Goal: Task Accomplishment & Management: Use online tool/utility

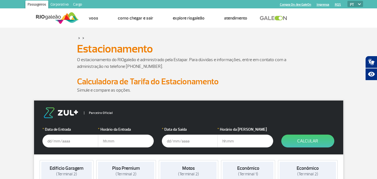
click at [56, 141] on input "text" at bounding box center [70, 141] width 56 height 13
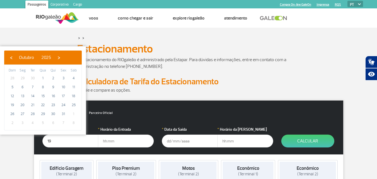
type input "1"
type input "[DATE]"
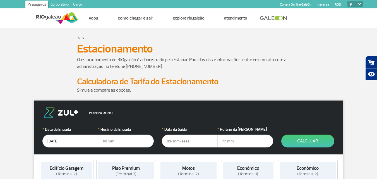
click at [107, 142] on input "text" at bounding box center [126, 141] width 56 height 13
click at [168, 143] on input "text" at bounding box center [190, 141] width 56 height 13
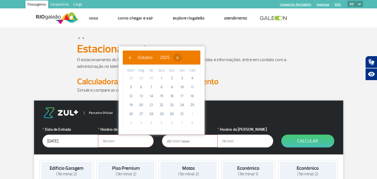
click at [182, 57] on span "›" at bounding box center [177, 57] width 8 height 8
click at [186, 57] on span "›" at bounding box center [182, 57] width 8 height 8
click at [173, 105] on span "25" at bounding box center [172, 105] width 9 height 9
type input "[DATE]"
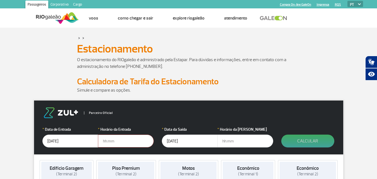
click at [318, 140] on button "Calcular" at bounding box center [307, 141] width 53 height 13
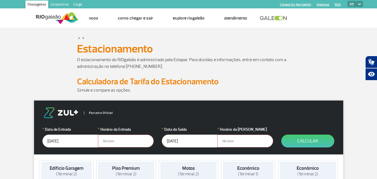
click at [119, 142] on input "text" at bounding box center [126, 141] width 56 height 13
type input "10:00"
click at [225, 144] on input "text" at bounding box center [246, 141] width 56 height 13
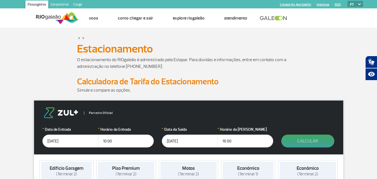
type input "16:00"
click at [301, 141] on button "Calcular" at bounding box center [307, 141] width 53 height 13
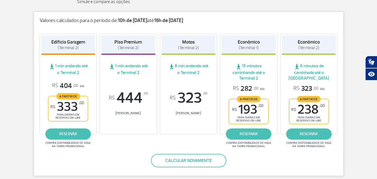
scroll to position [89, 0]
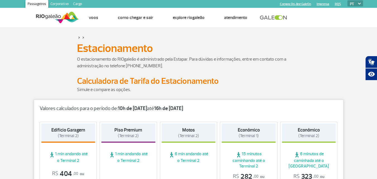
scroll to position [0, 0]
